Goal: Task Accomplishment & Management: Manage account settings

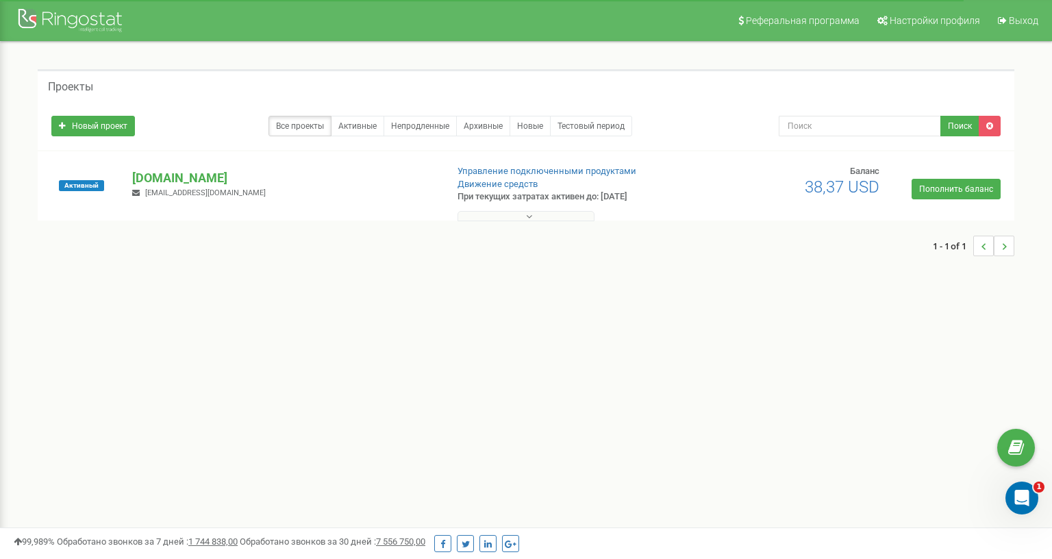
drag, startPoint x: 618, startPoint y: 198, endPoint x: 627, endPoint y: 198, distance: 8.2
click at [627, 198] on p "При текущих затратах активен до: [DATE]" at bounding box center [569, 196] width 222 height 13
click at [622, 201] on p "При текущих затратах активен до: [DATE]" at bounding box center [569, 196] width 222 height 13
drag, startPoint x: 611, startPoint y: 201, endPoint x: 602, endPoint y: 199, distance: 9.0
click at [602, 199] on p "При текущих затратах активен до: [DATE]" at bounding box center [569, 196] width 222 height 13
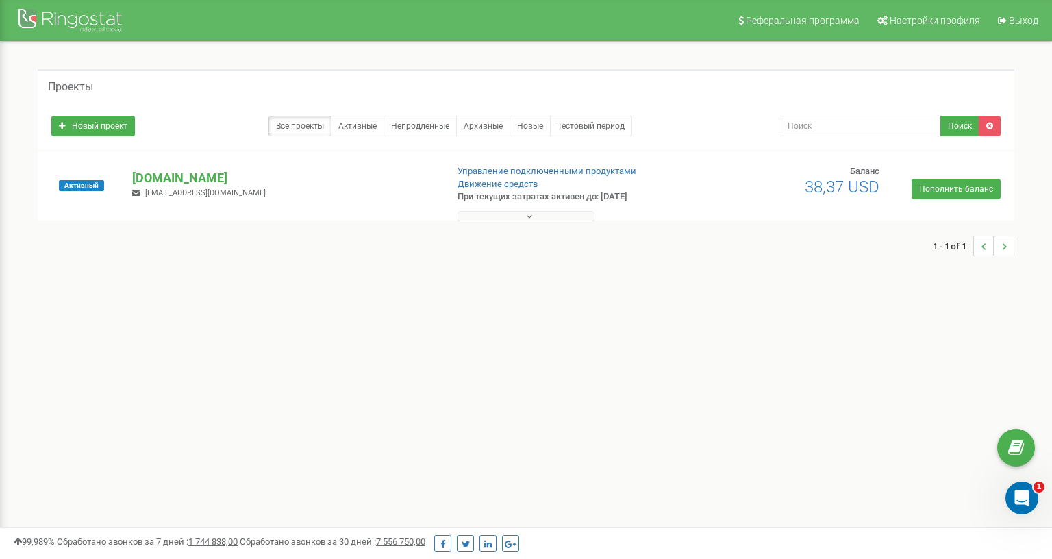
click at [675, 225] on div "1 - 1 of 1" at bounding box center [526, 246] width 977 height 48
click at [767, 360] on div "Реферальная программа Настройки профиля Выход Проекты Новый проект Все проекты …" at bounding box center [526, 411] width 1052 height 822
drag, startPoint x: 601, startPoint y: 192, endPoint x: 642, endPoint y: 196, distance: 40.6
click at [642, 196] on p "При текущих затратах активен до: [DATE]" at bounding box center [569, 196] width 222 height 13
click at [660, 189] on p "Движение средств" at bounding box center [569, 184] width 222 height 13
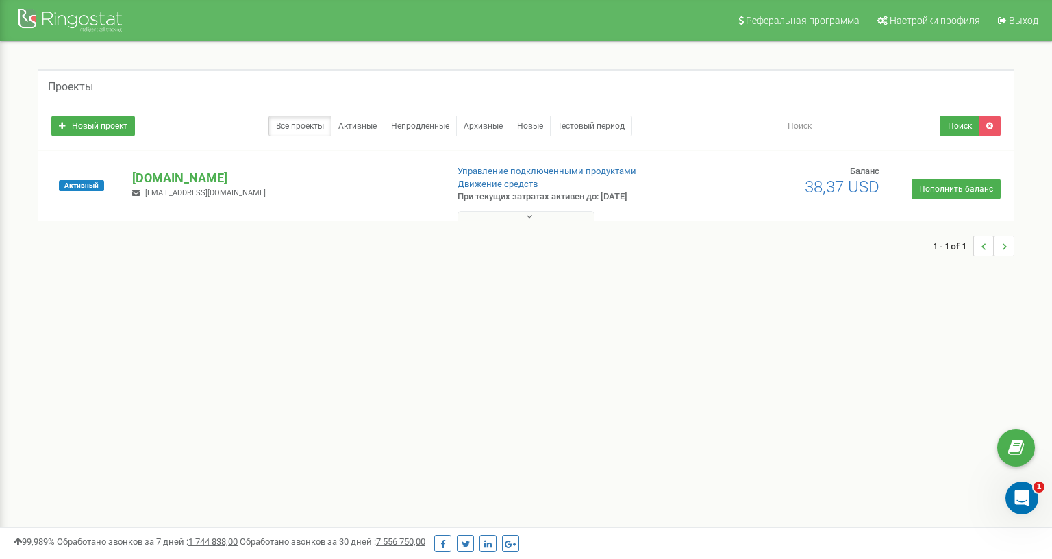
click at [720, 335] on div "Реферальная программа Настройки профиля Выход Проекты Новый проект Все проекты …" at bounding box center [526, 411] width 1052 height 822
